Goal: Transaction & Acquisition: Book appointment/travel/reservation

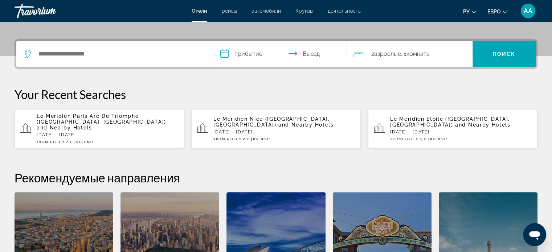
scroll to position [164, 0]
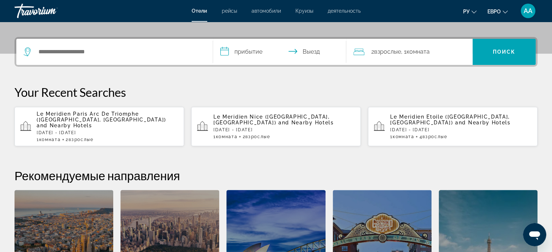
click at [145, 130] on p "[DATE] - [DATE]" at bounding box center [107, 132] width 141 height 5
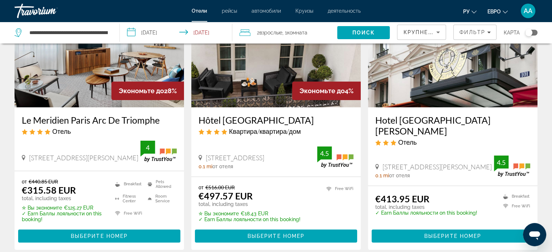
scroll to position [78, 0]
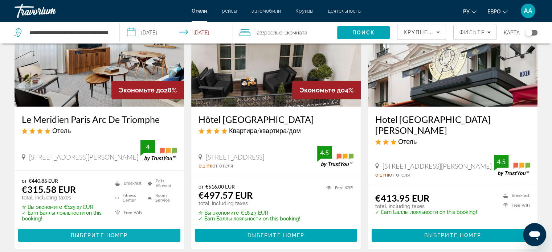
click at [158, 235] on span "Основное содержание" at bounding box center [99, 235] width 162 height 17
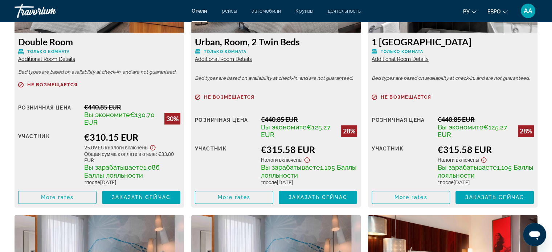
scroll to position [1098, 0]
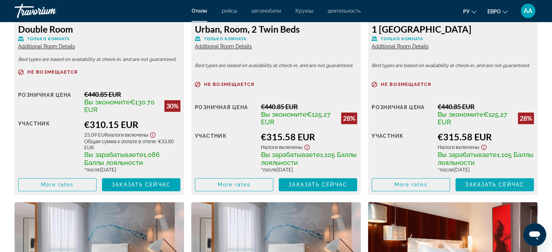
click at [516, 186] on span "Заказать сейчас" at bounding box center [494, 185] width 59 height 6
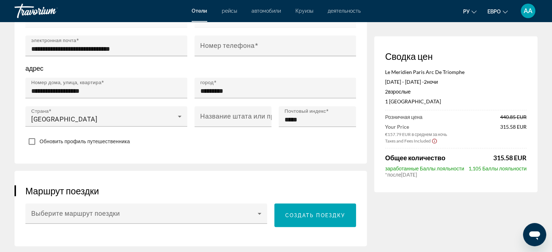
scroll to position [281, 0]
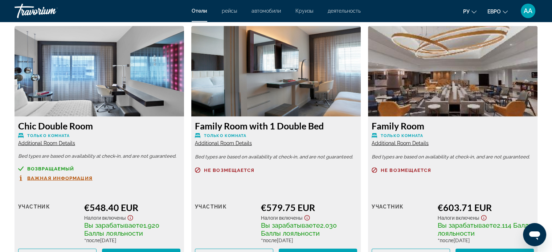
scroll to position [1531, 0]
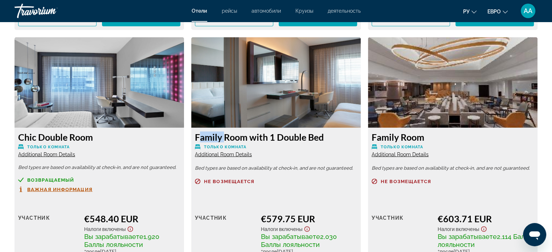
click at [498, 193] on div "Основное содержание" at bounding box center [452, 190] width 162 height 5
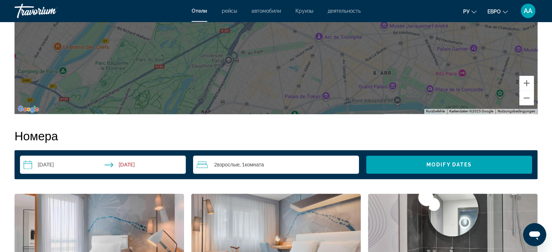
scroll to position [834, 0]
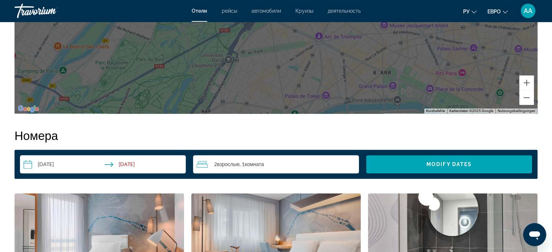
click at [227, 164] on span "Взрослые" at bounding box center [228, 164] width 22 height 6
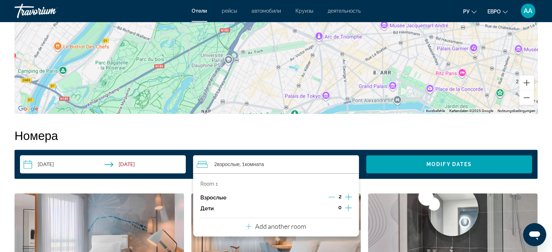
click at [348, 194] on icon "Increment adults" at bounding box center [348, 197] width 7 height 9
click at [348, 197] on icon "Increment adults" at bounding box center [348, 197] width 7 height 9
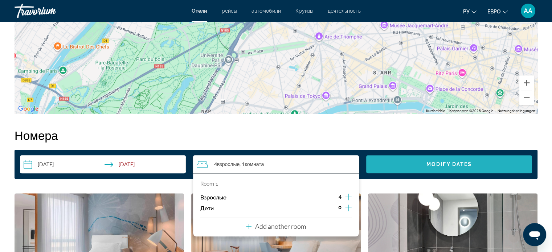
click at [447, 164] on span "Modify Dates" at bounding box center [448, 164] width 45 height 6
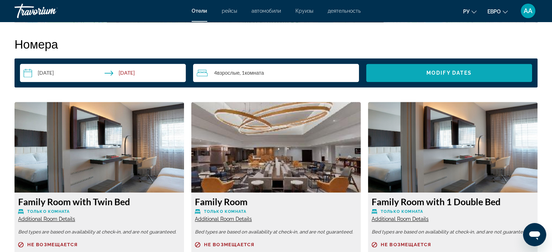
scroll to position [926, 0]
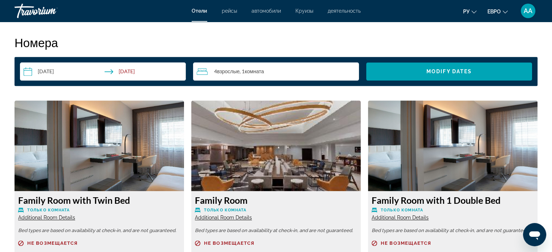
click at [221, 70] on span "Взрослые" at bounding box center [228, 71] width 22 height 6
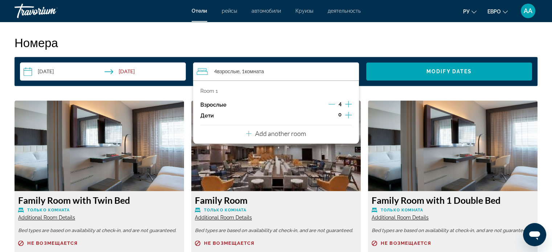
click at [330, 104] on icon "Decrement adults" at bounding box center [331, 104] width 7 height 0
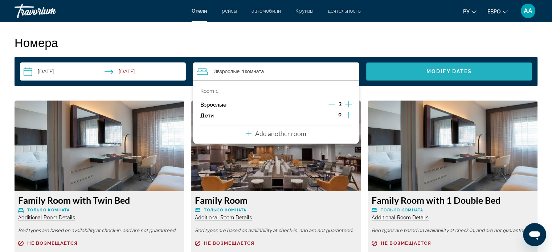
click at [449, 70] on span "Modify Dates" at bounding box center [448, 72] width 45 height 6
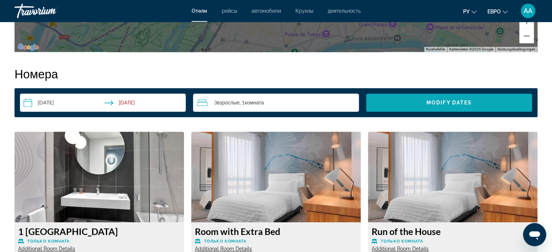
scroll to position [896, 0]
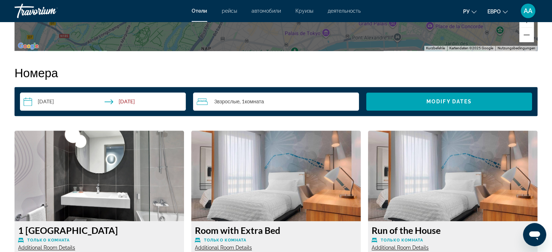
click at [235, 101] on span "Взрослые" at bounding box center [228, 101] width 22 height 6
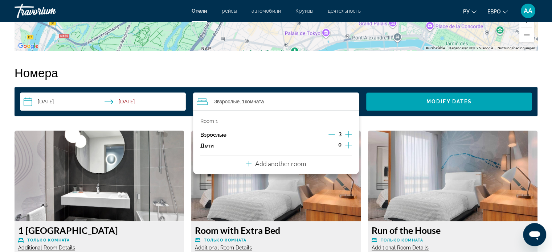
click at [329, 134] on icon "Decrement adults" at bounding box center [331, 134] width 7 height 0
click at [324, 131] on div "Взрослые 2" at bounding box center [275, 134] width 151 height 11
click at [330, 136] on icon "Decrement adults" at bounding box center [331, 134] width 7 height 7
click at [449, 104] on span "Modify Dates" at bounding box center [448, 102] width 45 height 6
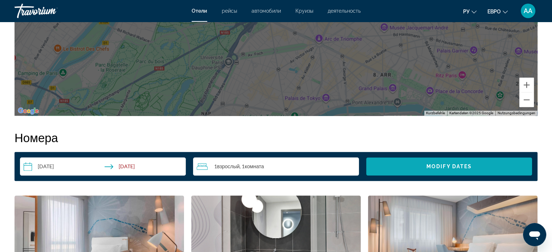
scroll to position [832, 0]
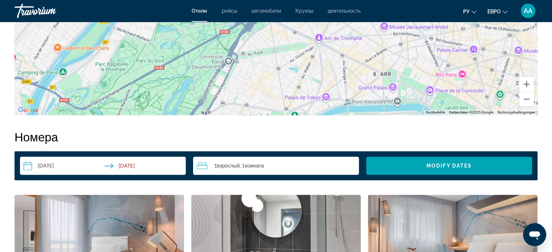
click at [231, 166] on span "Взрослый" at bounding box center [228, 166] width 22 height 6
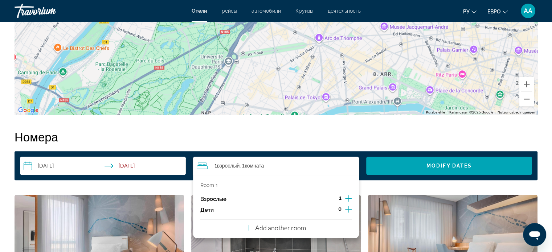
click at [350, 197] on icon "Increment adults" at bounding box center [348, 198] width 7 height 9
click at [416, 163] on span "Search widget" at bounding box center [449, 165] width 166 height 17
